Goal: Information Seeking & Learning: Learn about a topic

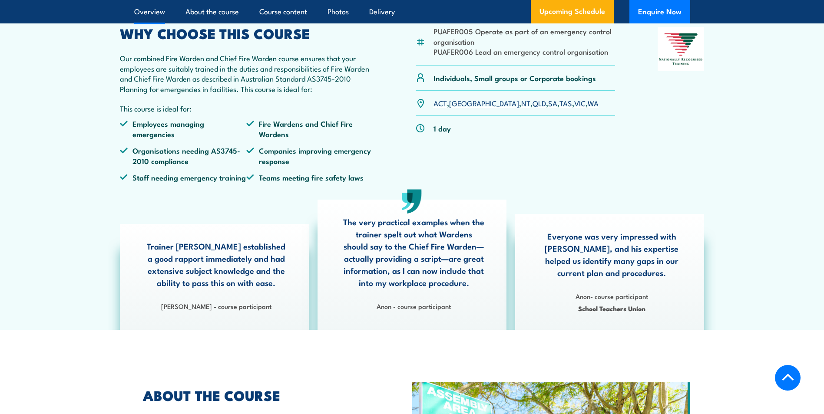
scroll to position [304, 0]
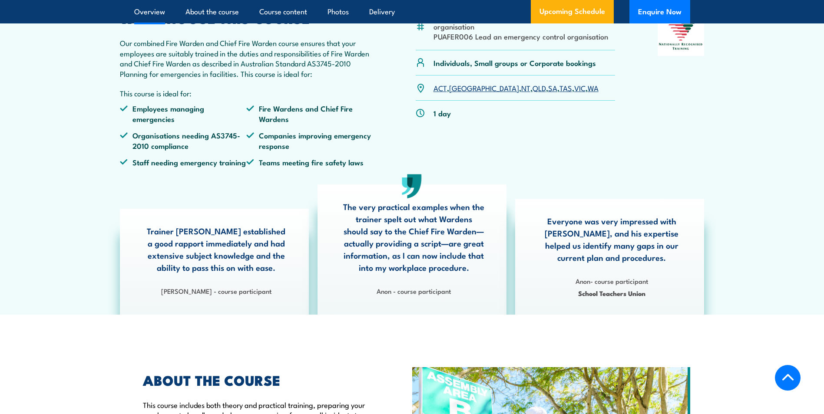
click at [289, 124] on li "Fire Wardens and Chief Fire Wardens" at bounding box center [309, 113] width 127 height 20
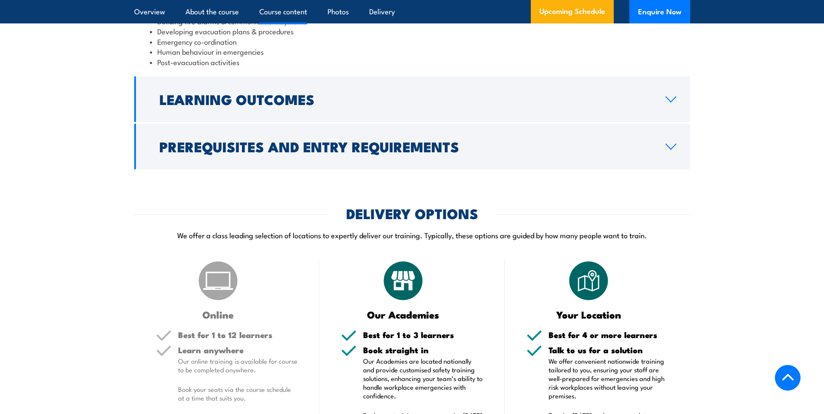
scroll to position [998, 0]
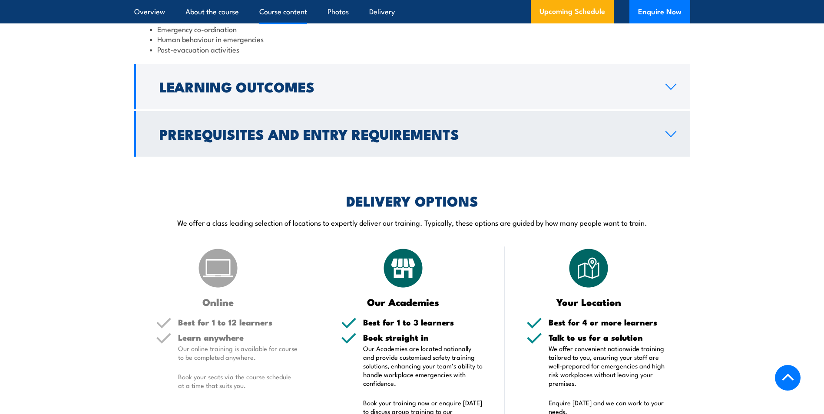
click at [665, 138] on icon at bounding box center [671, 134] width 12 height 7
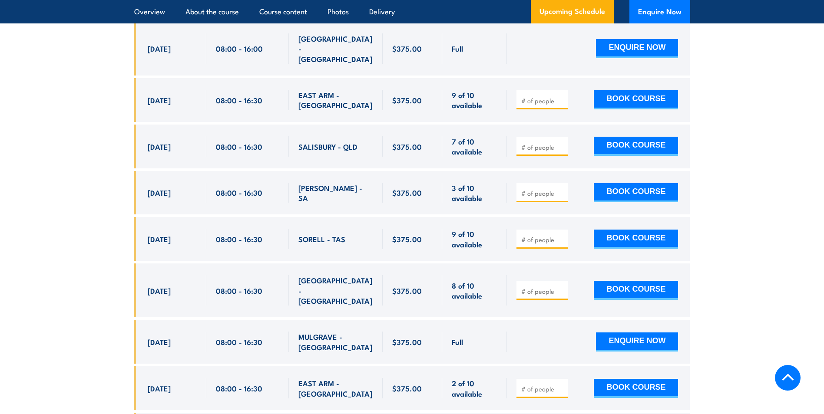
scroll to position [1765, 0]
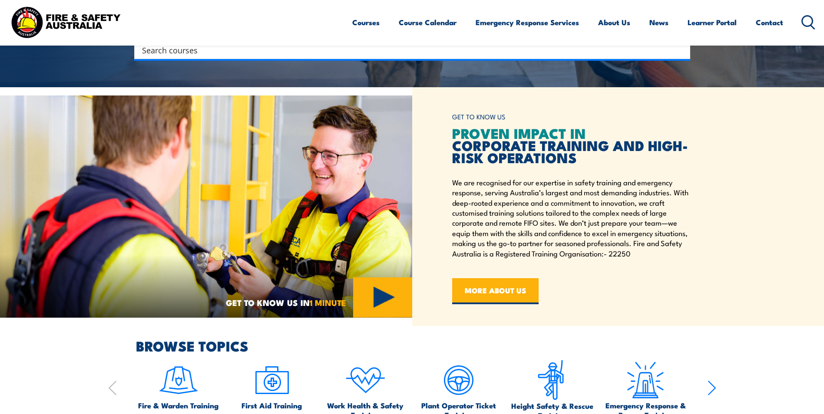
scroll to position [434, 0]
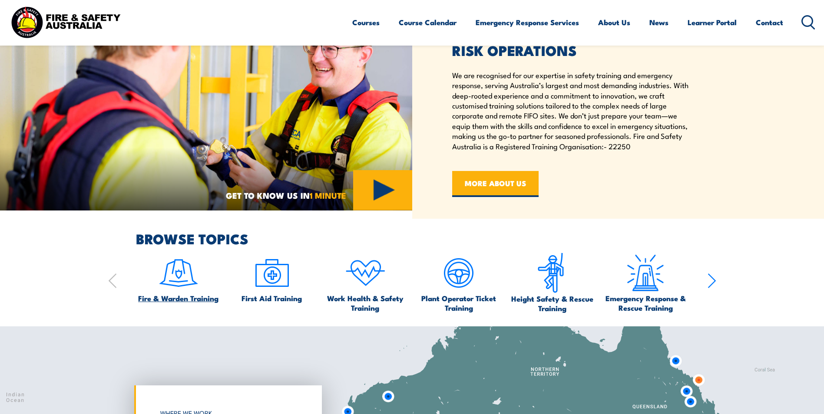
click at [183, 280] on img at bounding box center [178, 273] width 41 height 41
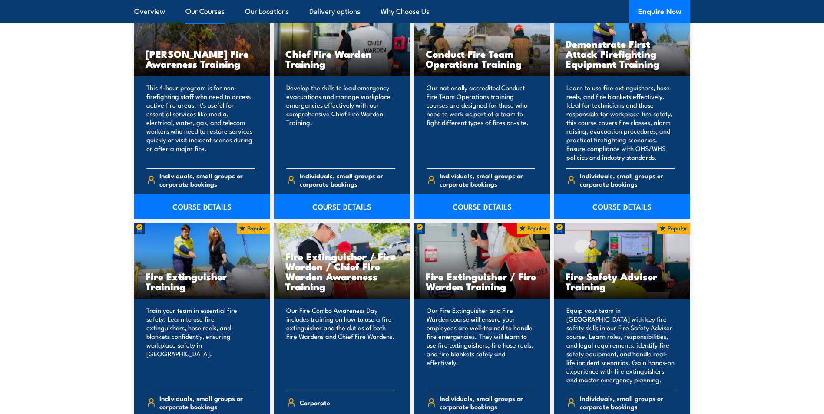
scroll to position [781, 0]
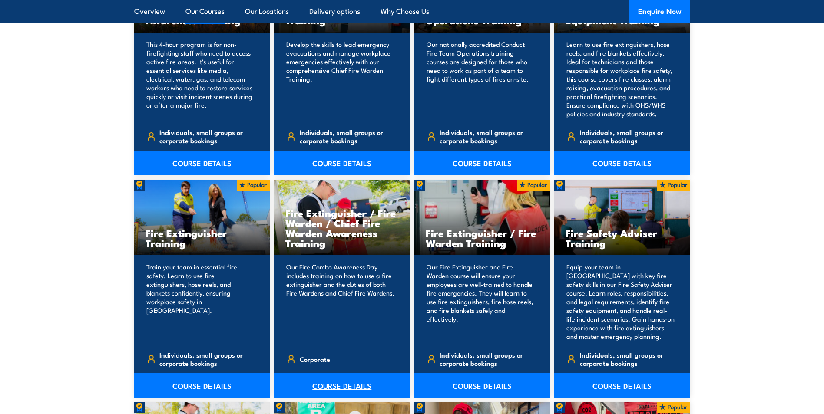
click at [329, 384] on link "COURSE DETAILS" at bounding box center [342, 385] width 136 height 24
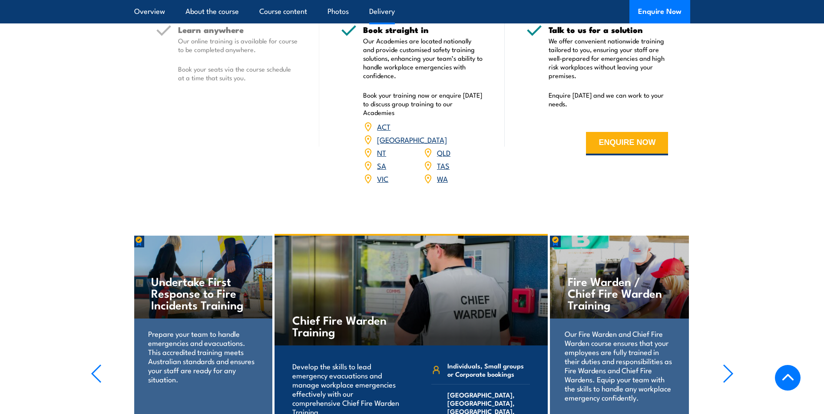
scroll to position [1259, 0]
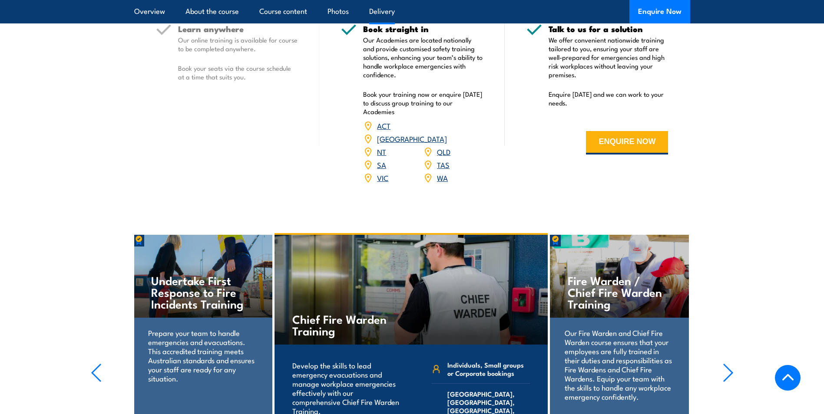
click at [336, 313] on h4 "Chief Fire Warden Training" at bounding box center [343, 324] width 102 height 23
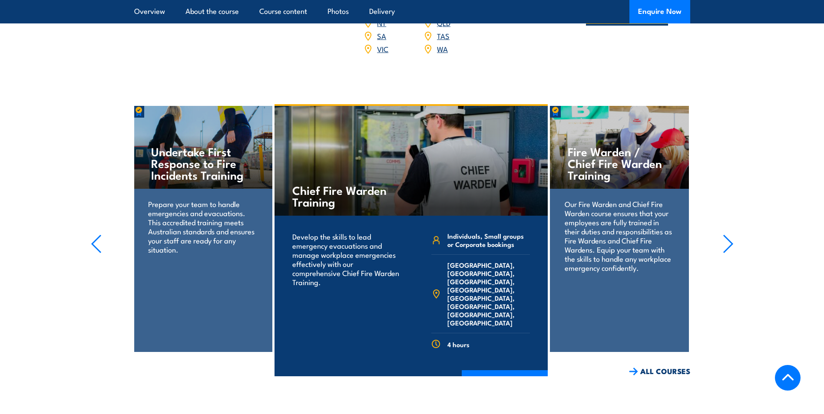
scroll to position [1389, 0]
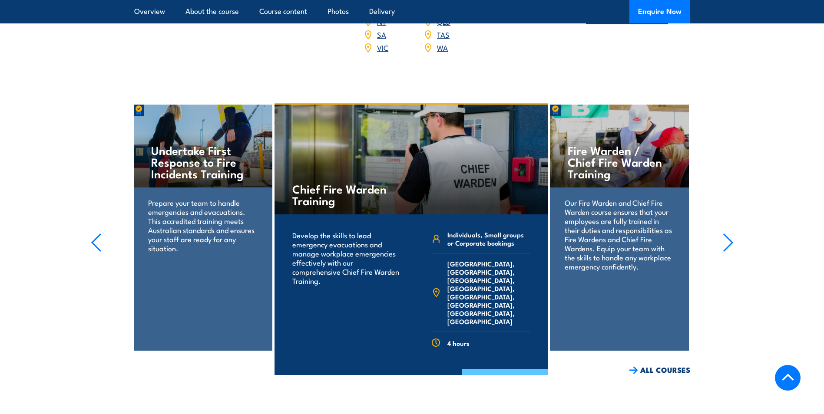
click at [495, 369] on link "COURSE DETAILS" at bounding box center [504, 380] width 86 height 23
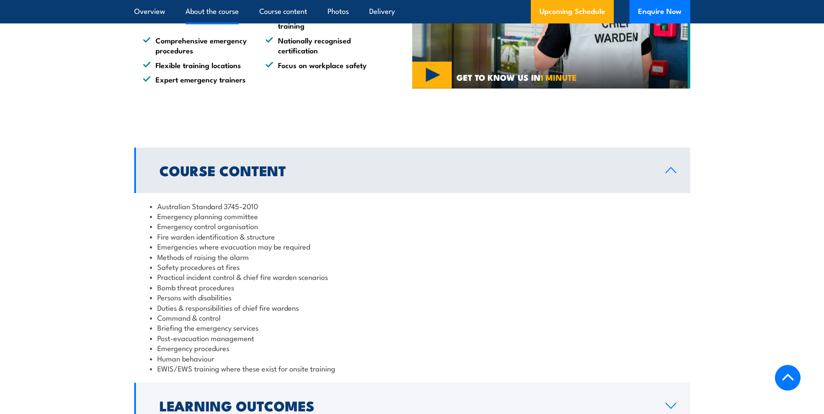
scroll to position [738, 0]
